Goal: Find specific page/section: Find specific page/section

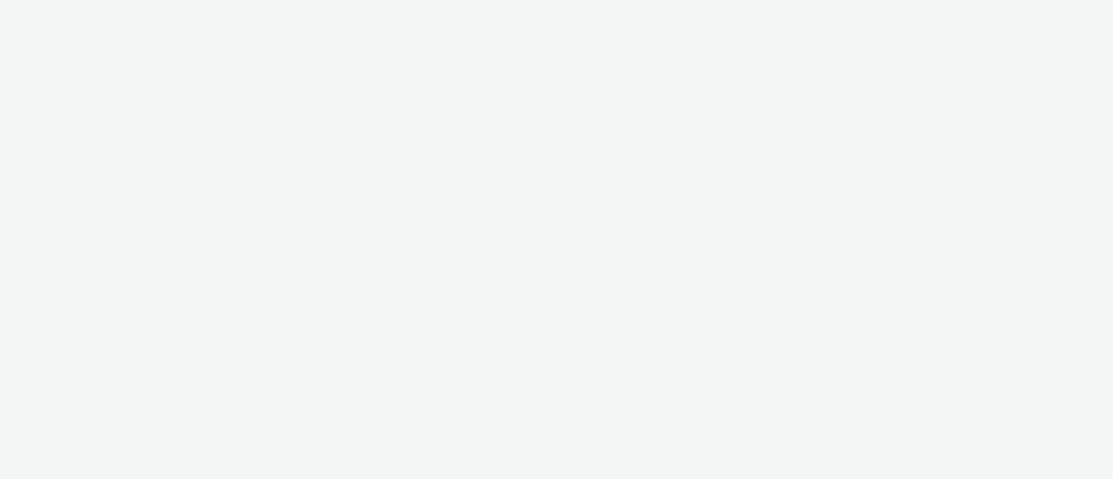
select select "ac009755-aa48-4799-8050-7a339a378eb8"
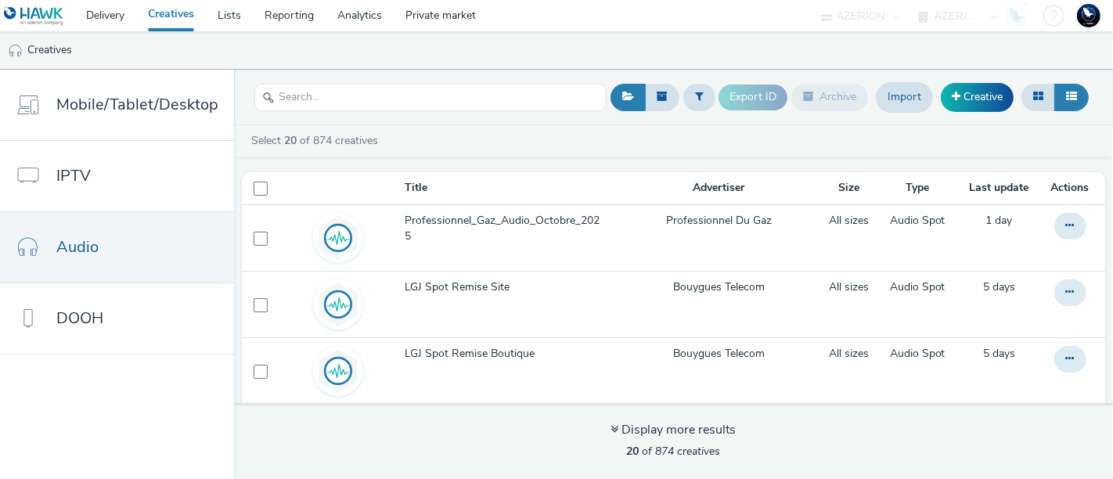
click at [329, 56] on ul "Creatives" at bounding box center [556, 50] width 1113 height 38
click at [941, 15] on select "AZERION AZERION APAC AZERION AUSTRIA AZERION BEL - ADEXPERTS AZERION BRAZIL AZE…" at bounding box center [958, 15] width 94 height 31
select select "a1f58486-1528-4f8c-8610-e1cdd7553bc1"
click at [911, 0] on select "AZERION AZERION APAC AZERION AUSTRIA AZERION BEL - ADEXPERTS AZERION BRAZIL AZE…" at bounding box center [958, 15] width 94 height 31
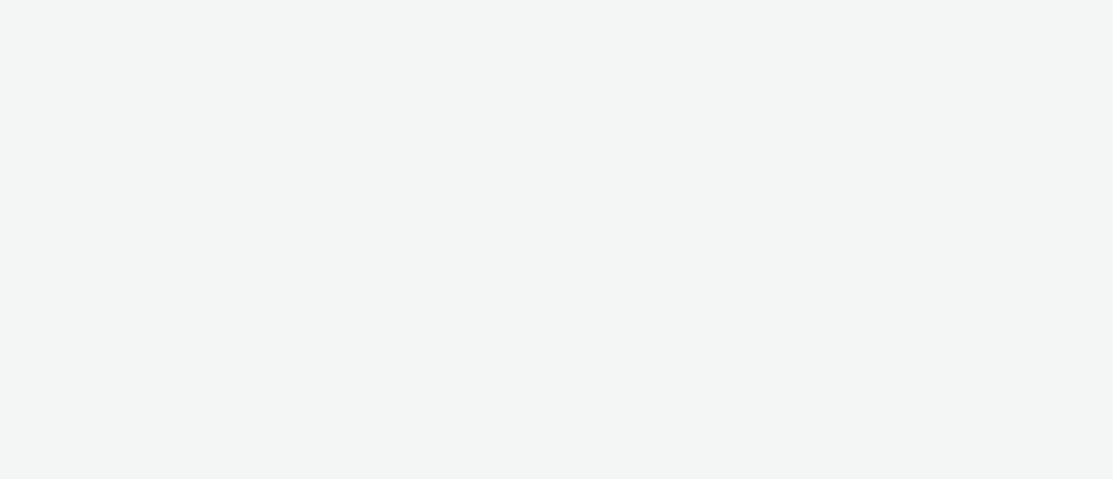
select select "ac009755-aa48-4799-8050-7a339a378eb8"
select select "a1f58486-1528-4f8c-8610-e1cdd7553bc1"
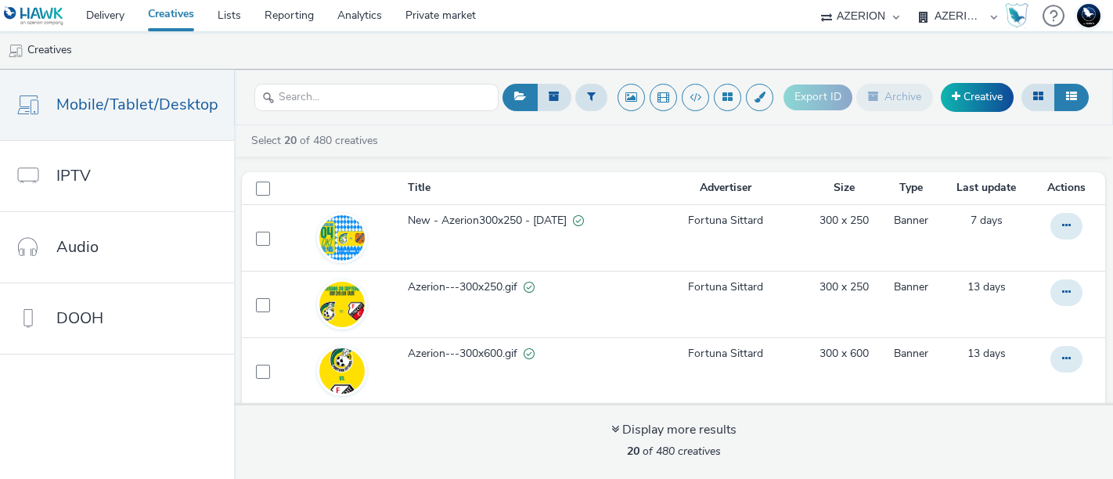
select select "ac009755-aa48-4799-8050-7a339a378eb8"
select select "a1f58486-1528-4f8c-8610-e1cdd7553bc1"
